Goal: Check status: Check status

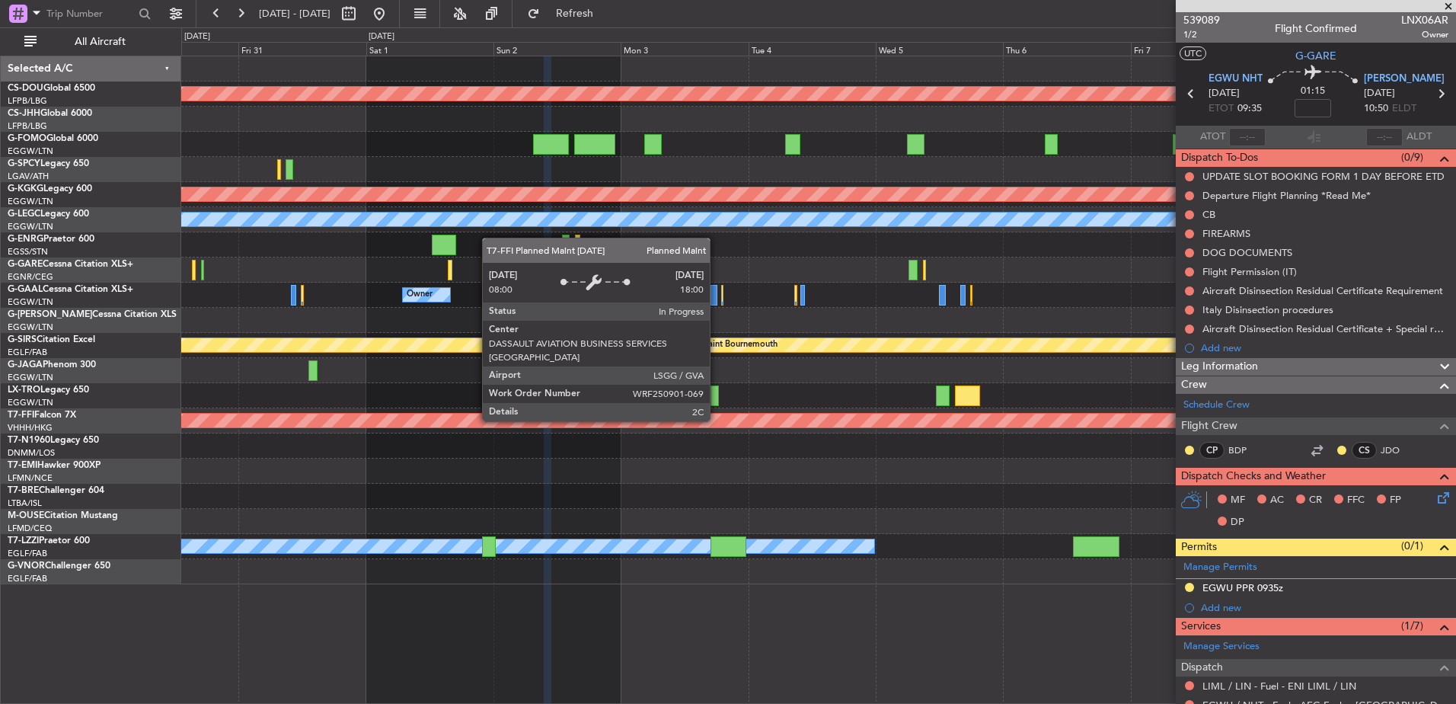
click at [561, 425] on div "Planned Maint Geneva (Cointrin)" at bounding box center [819, 421] width 3822 height 14
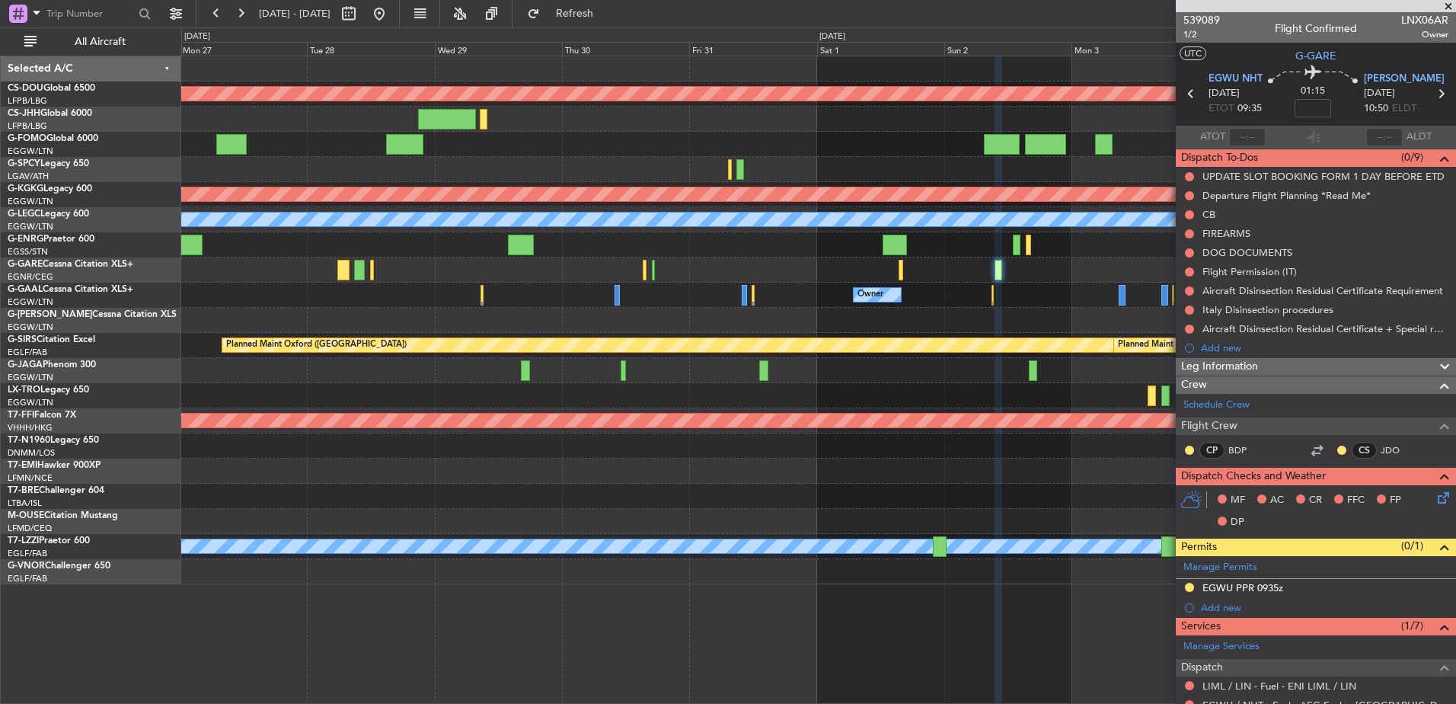
click at [1097, 437] on div "Planned Maint London ([GEOGRAPHIC_DATA]) Planned Maint [GEOGRAPHIC_DATA] ([PERS…" at bounding box center [818, 320] width 1274 height 528
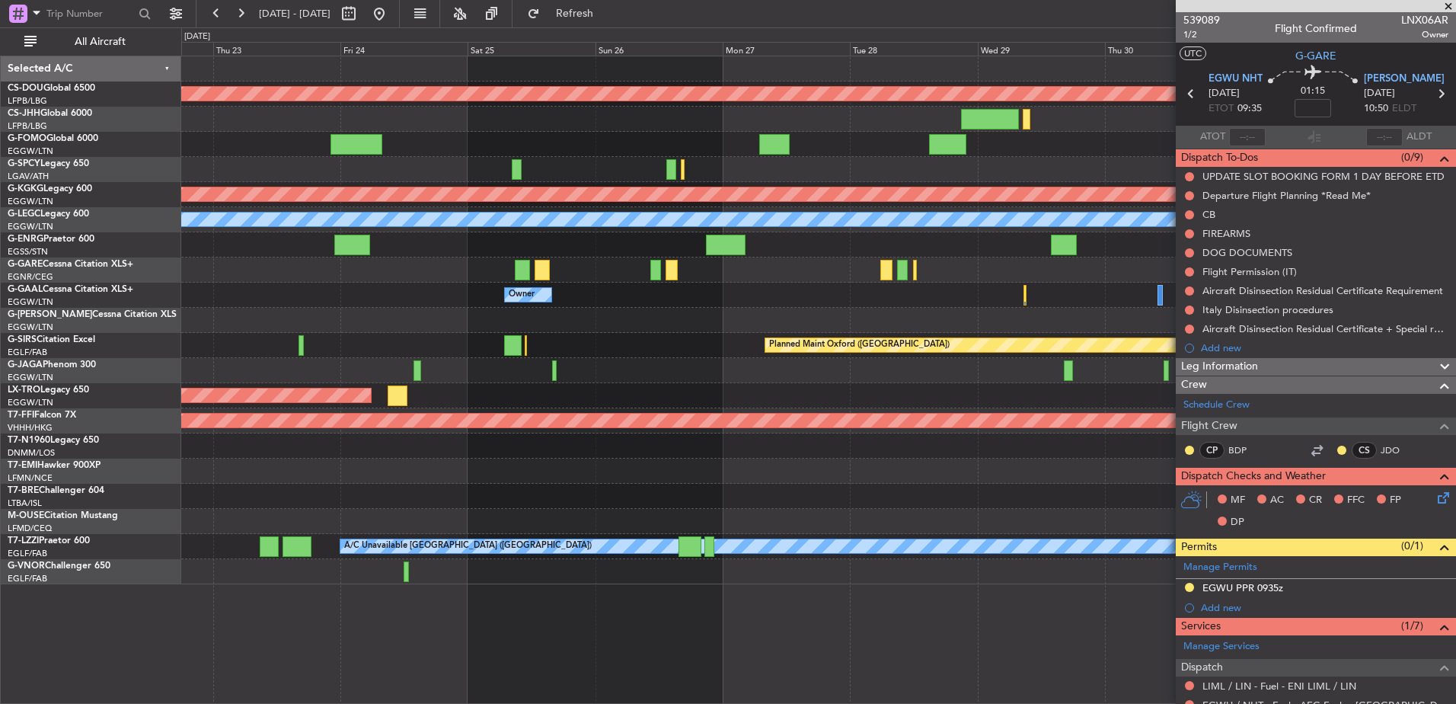
click at [1119, 516] on div "Planned Maint London ([GEOGRAPHIC_DATA]) Planned Maint [GEOGRAPHIC_DATA] ([PERS…" at bounding box center [818, 320] width 1274 height 528
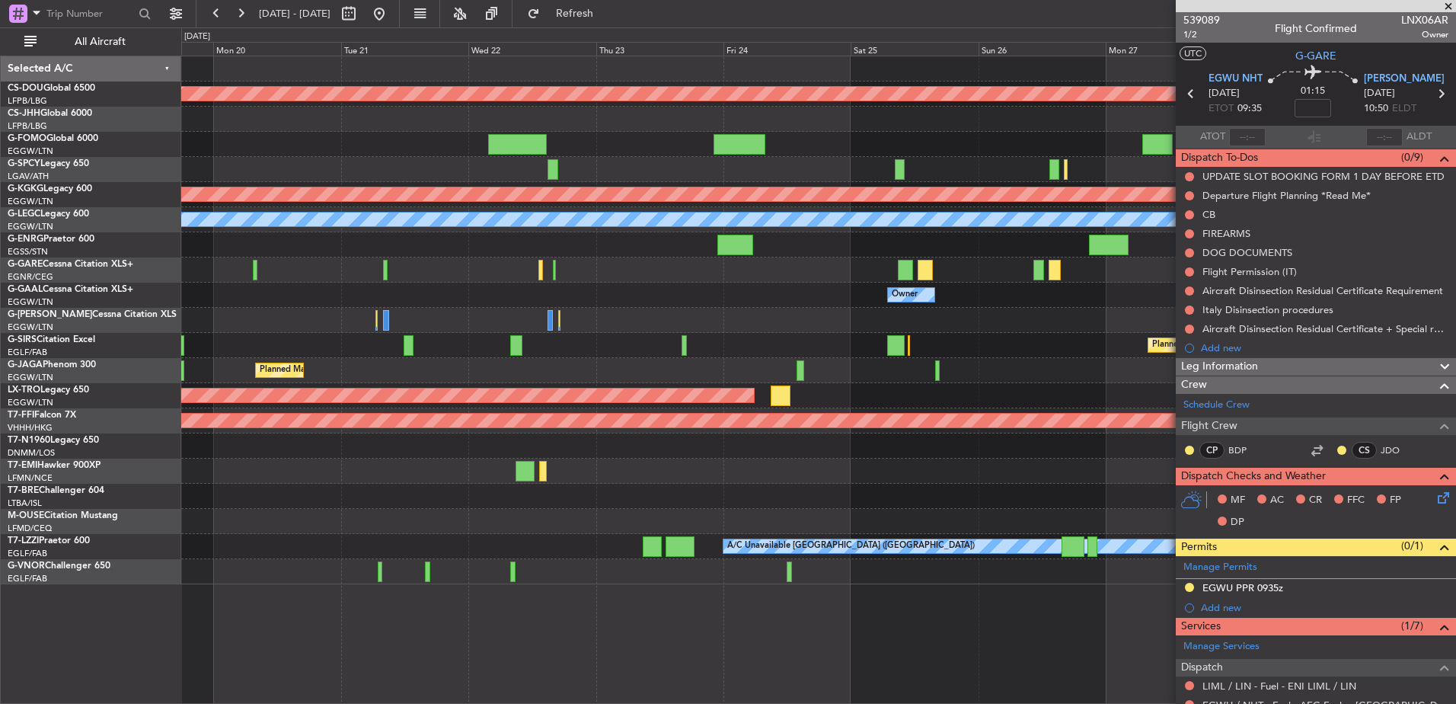
click at [1026, 572] on div "Planned Maint London ([GEOGRAPHIC_DATA]) Planned Maint [GEOGRAPHIC_DATA] ([PERS…" at bounding box center [818, 320] width 1274 height 528
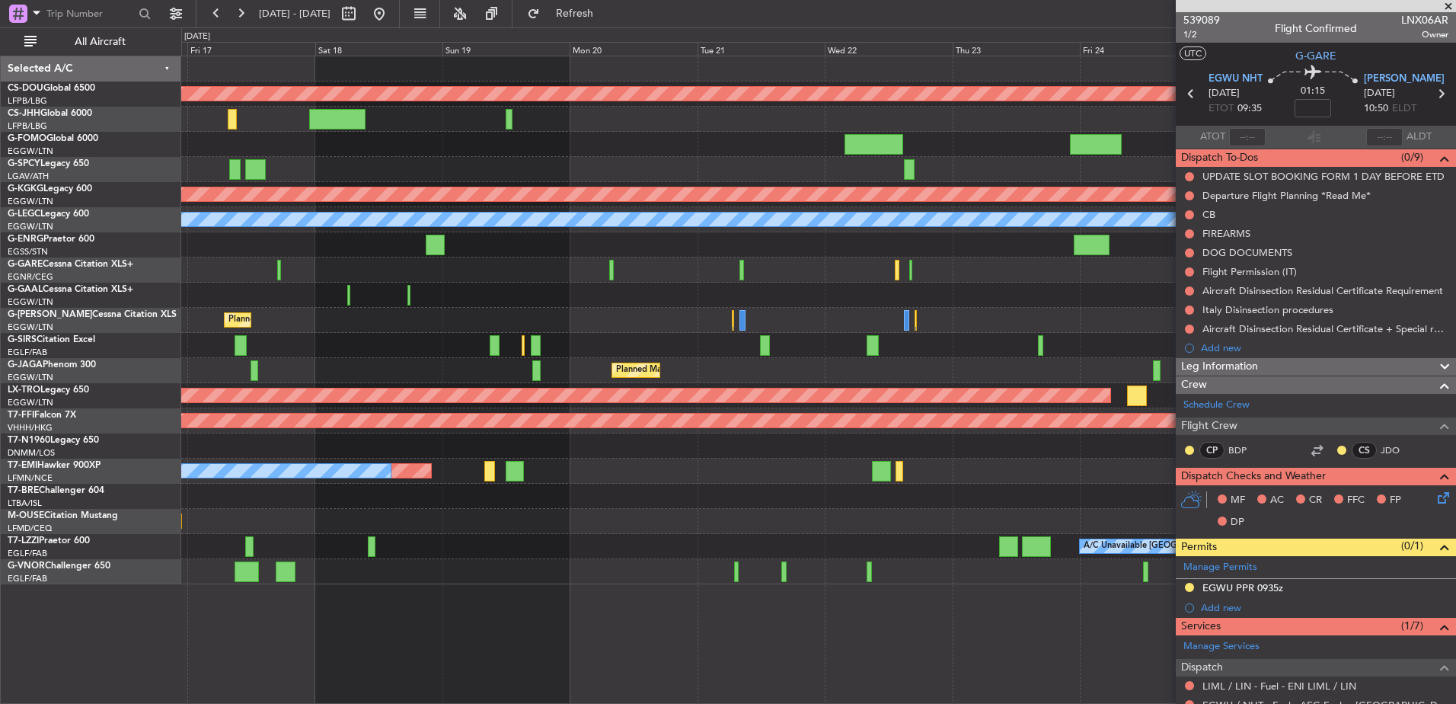
click at [1109, 651] on div "Planned Maint London ([GEOGRAPHIC_DATA]) Planned Maint [GEOGRAPHIC_DATA] ([GEOG…" at bounding box center [818, 380] width 1275 height 648
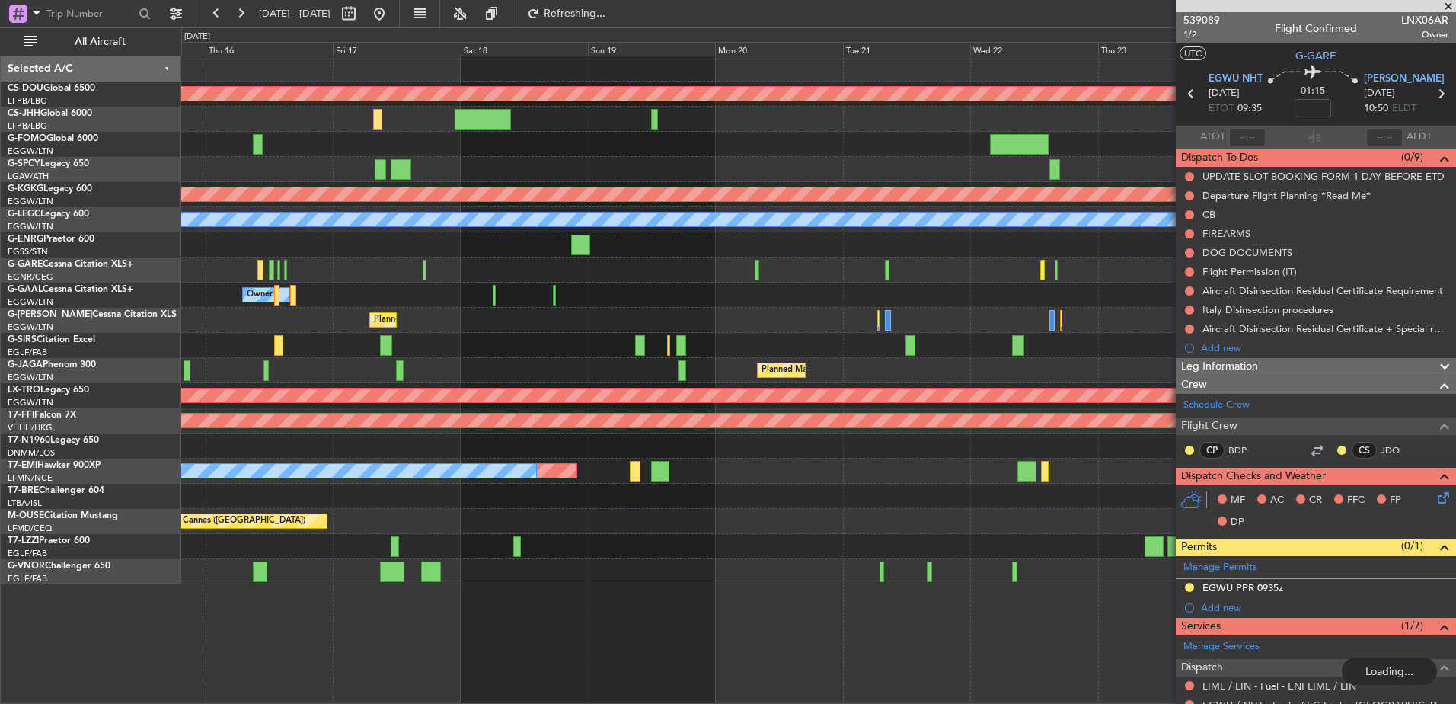
click at [631, 589] on div "Planned Maint London ([GEOGRAPHIC_DATA]) Planned Maint [GEOGRAPHIC_DATA] ([GEOG…" at bounding box center [818, 380] width 1275 height 648
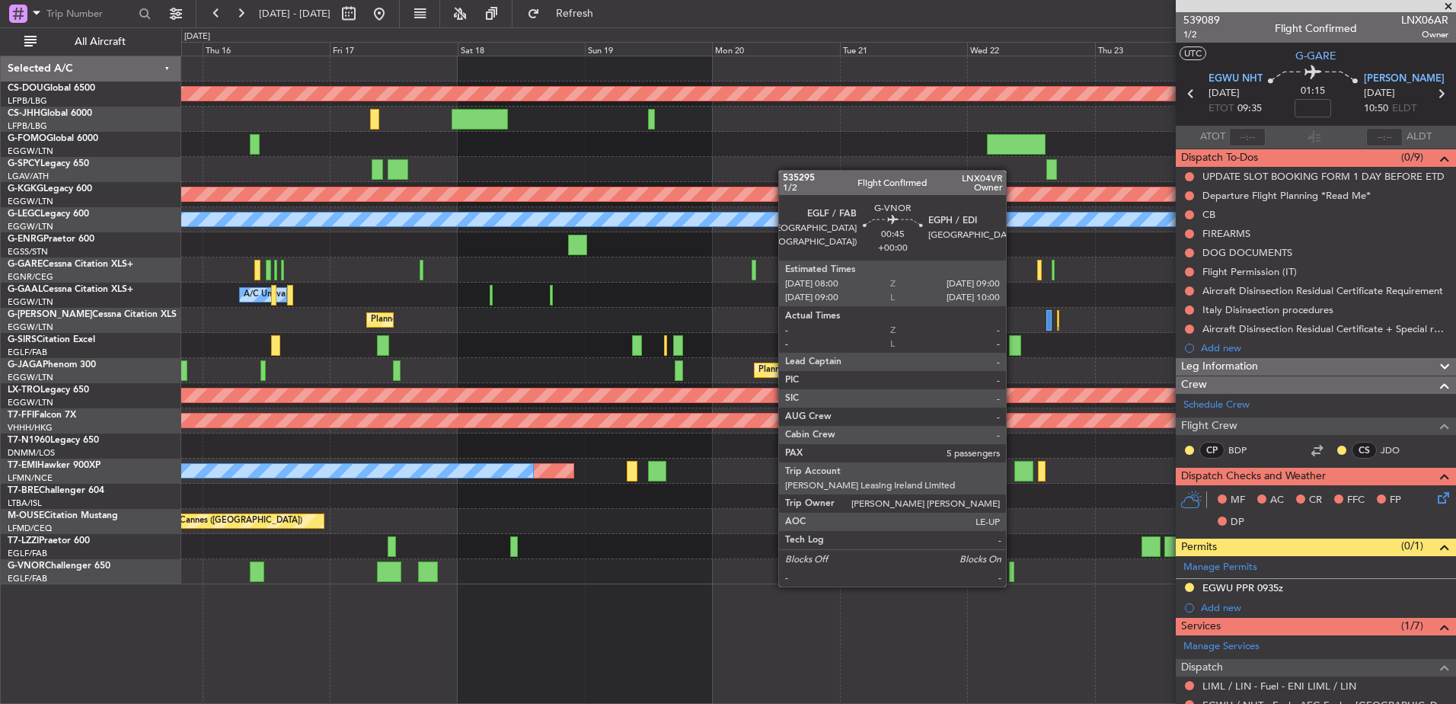
click at [1009, 572] on div at bounding box center [1011, 571] width 5 height 21
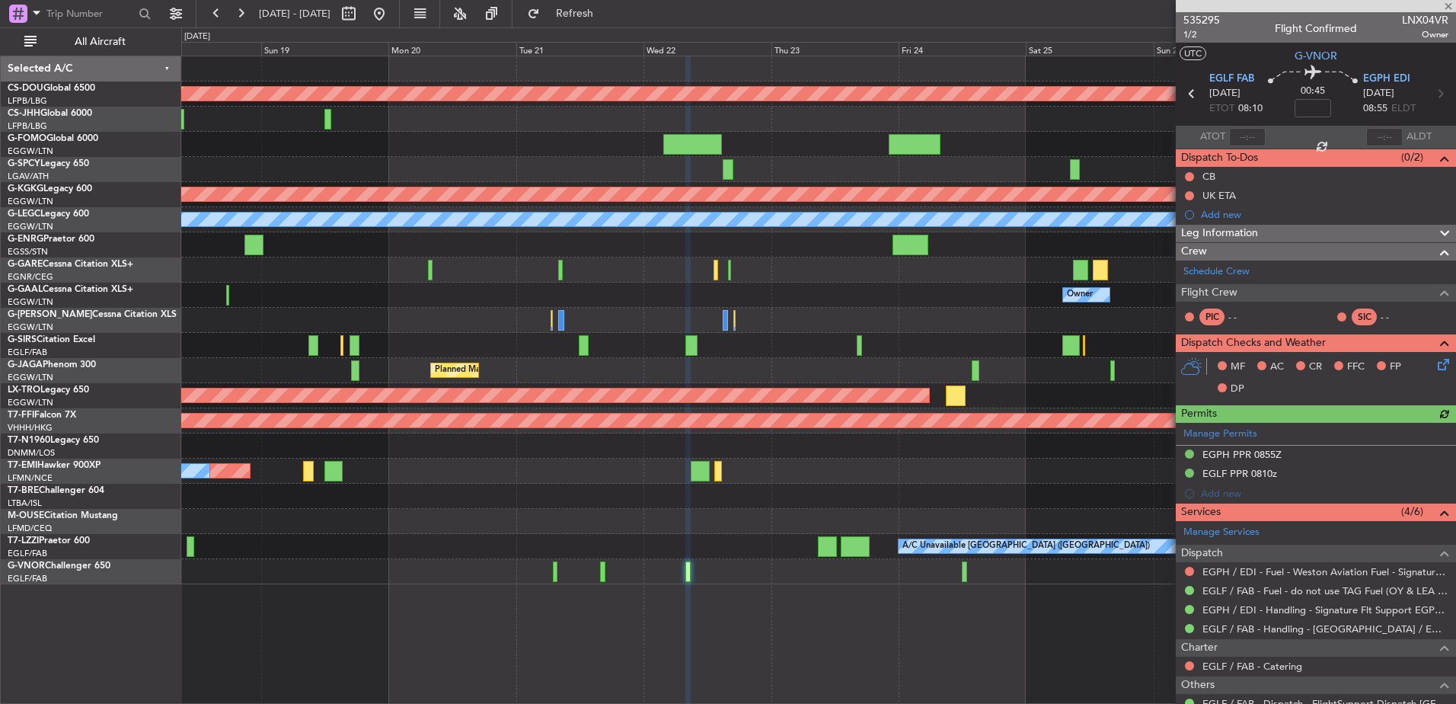
type input "2"
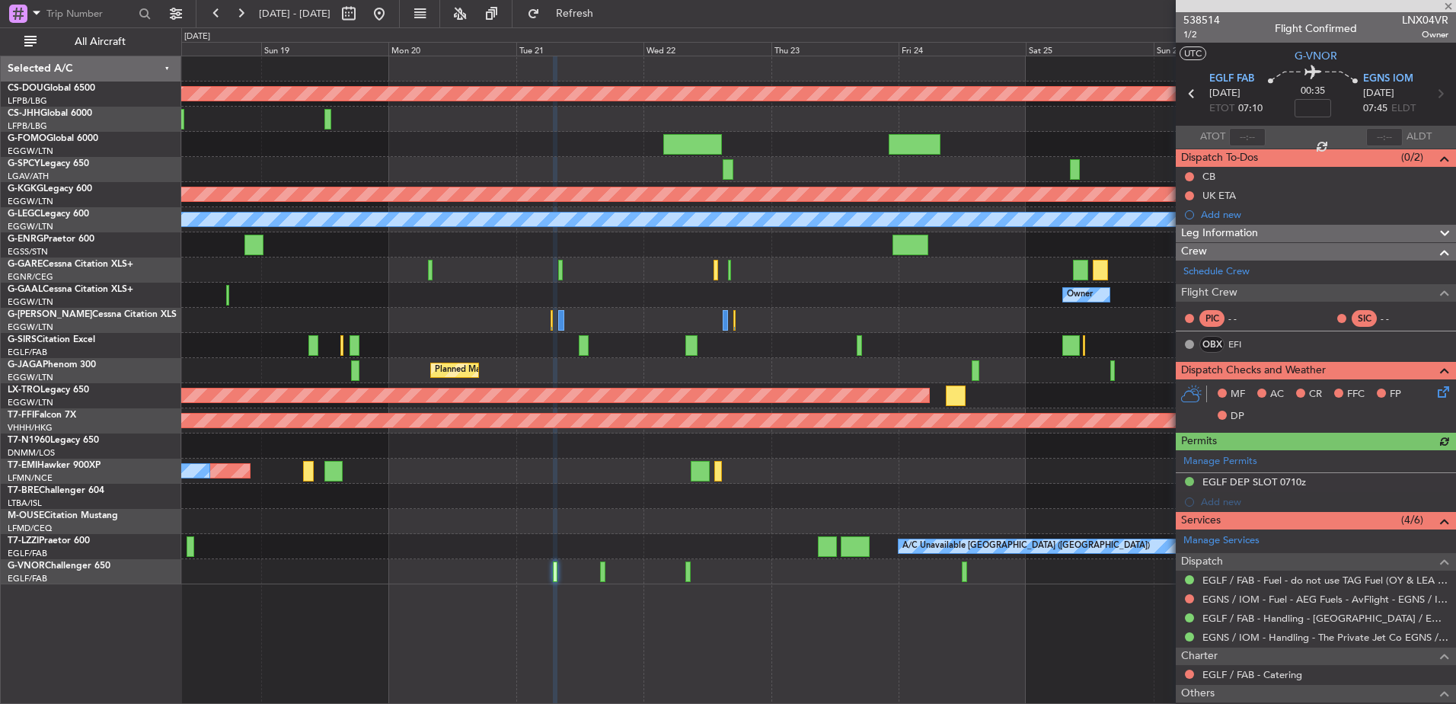
click at [923, 649] on div "Planned Maint London ([GEOGRAPHIC_DATA]) Planned Maint [GEOGRAPHIC_DATA] ([PERS…" at bounding box center [818, 380] width 1275 height 648
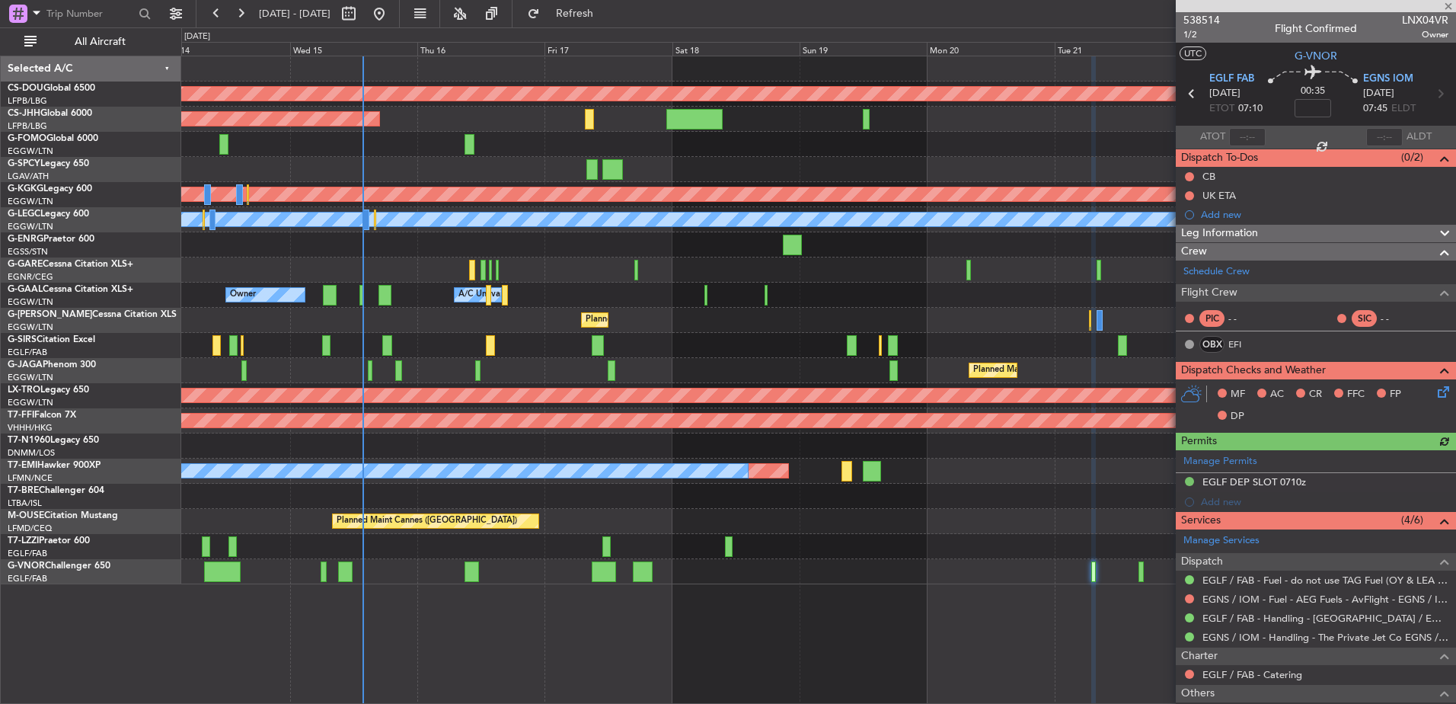
click at [920, 589] on div "Planned Maint London ([GEOGRAPHIC_DATA]) Planned Maint [GEOGRAPHIC_DATA] ([GEOG…" at bounding box center [818, 380] width 1275 height 648
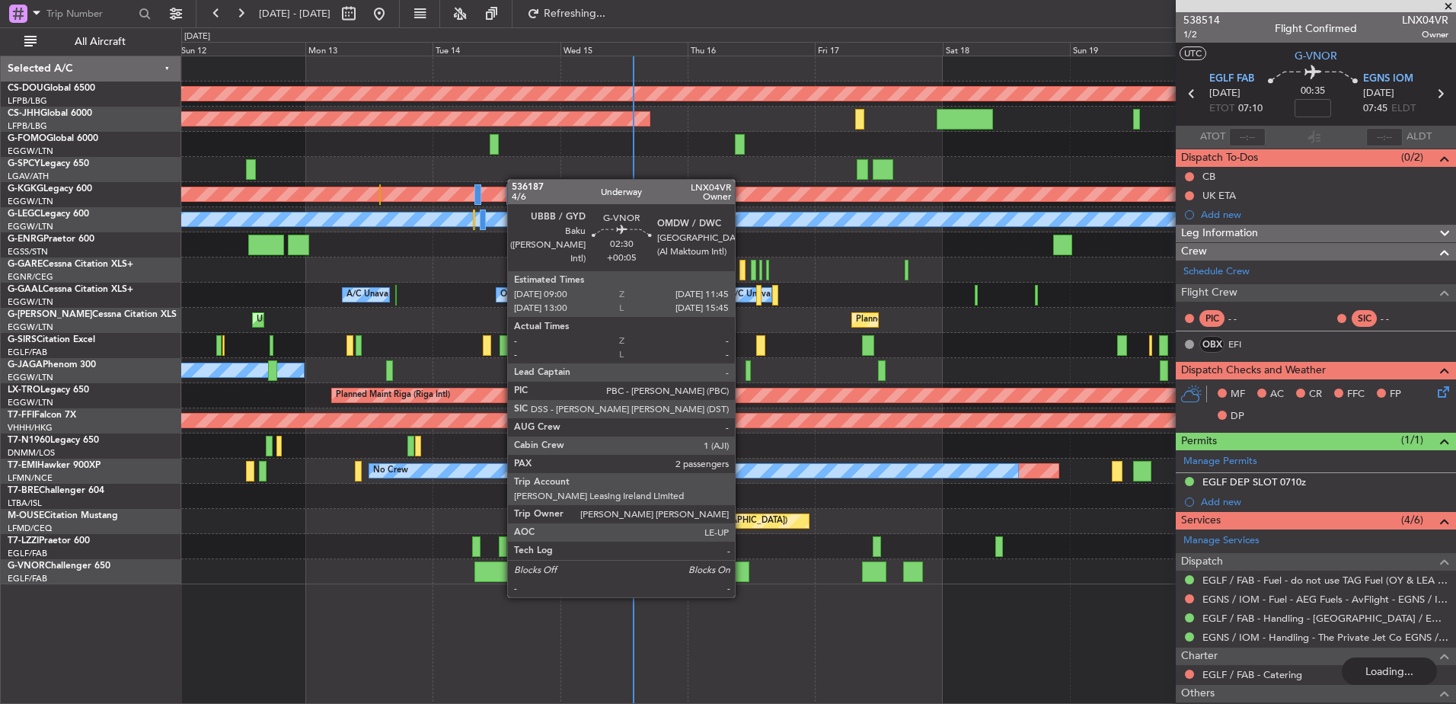
click at [743, 579] on div at bounding box center [742, 571] width 15 height 21
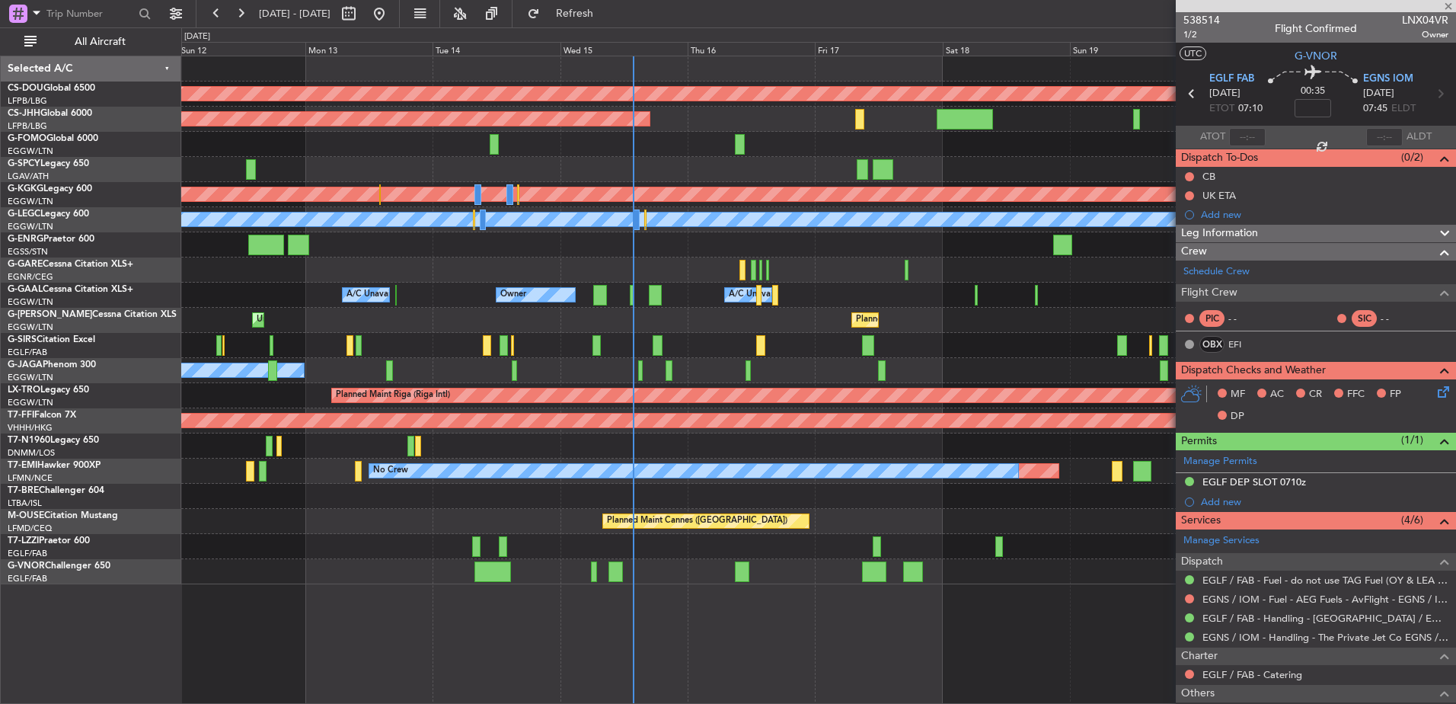
type input "+00:05"
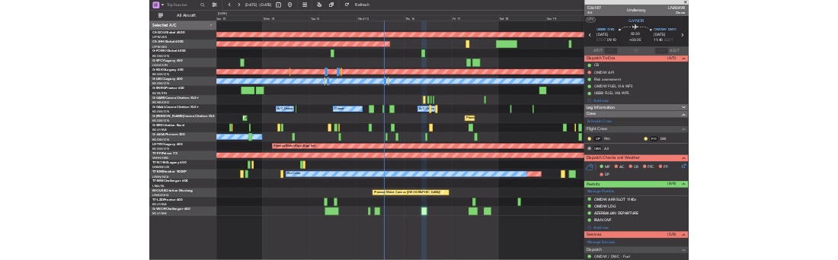
scroll to position [338, 0]
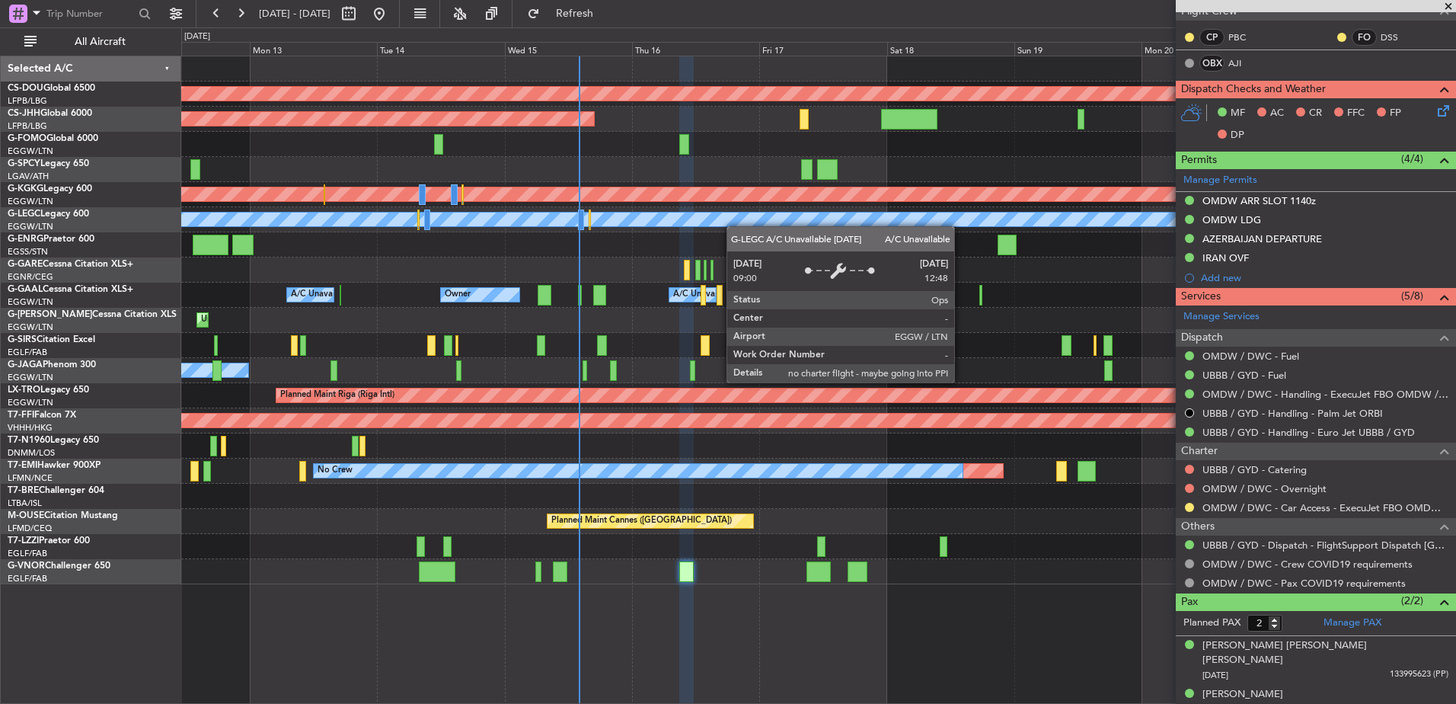
click at [519, 212] on div "Planned Maint [GEOGRAPHIC_DATA] ([GEOGRAPHIC_DATA]) A/C Unavailable [GEOGRAPHIC…" at bounding box center [818, 219] width 1274 height 25
